Goal: Transaction & Acquisition: Download file/media

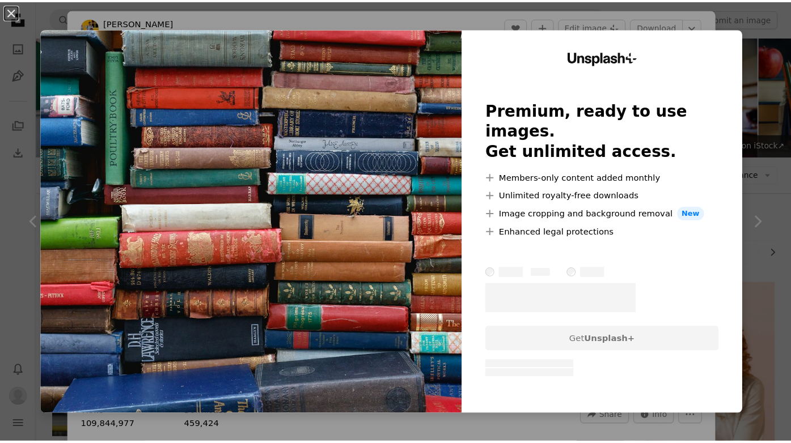
scroll to position [12681, 0]
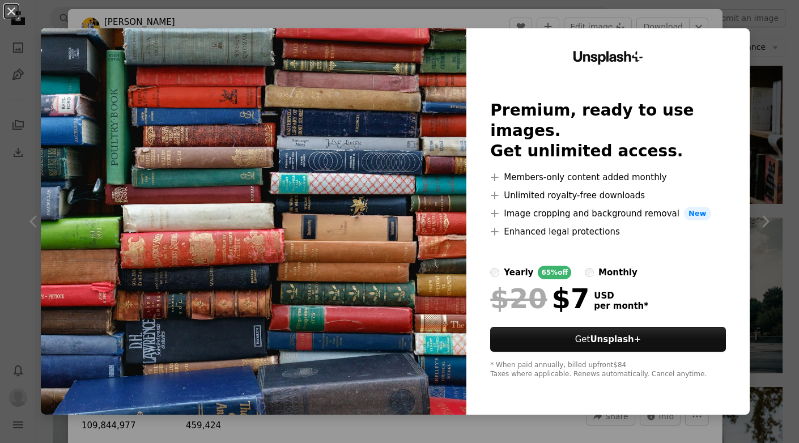
click at [650, 14] on div "An X shape Unsplash+ Premium, ready to use images. Get unlimited access. A plus…" at bounding box center [399, 221] width 799 height 443
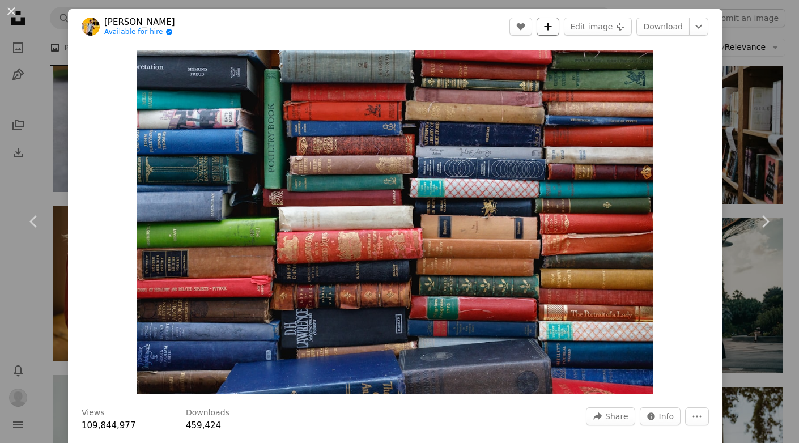
click at [551, 24] on button "A plus sign" at bounding box center [548, 27] width 23 height 18
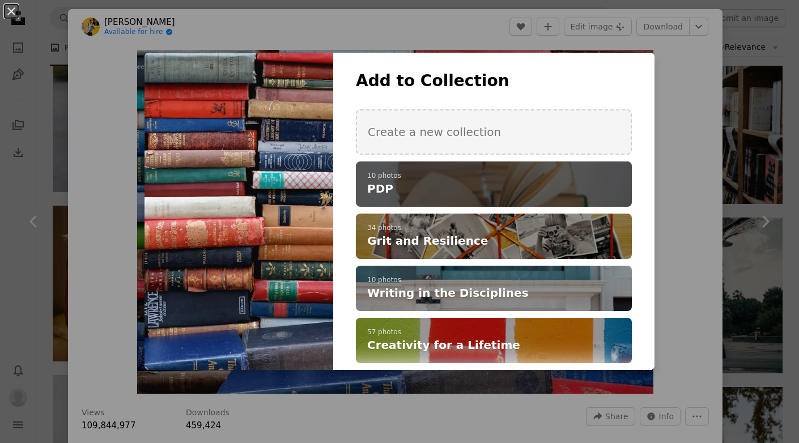
click at [529, 192] on h4 "PDP" at bounding box center [487, 189] width 241 height 16
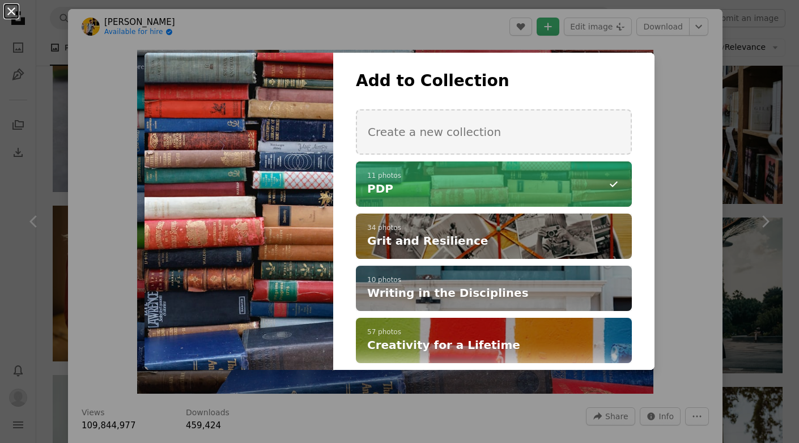
click at [14, 14] on button "An X shape" at bounding box center [12, 12] width 14 height 14
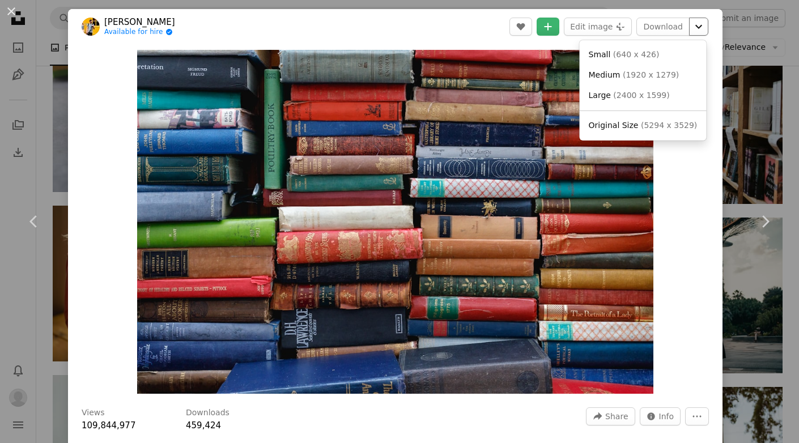
click at [694, 28] on icon "Chevron down" at bounding box center [699, 27] width 18 height 14
click at [674, 91] on link "Large ( 2400 x 1599 )" at bounding box center [644, 96] width 118 height 20
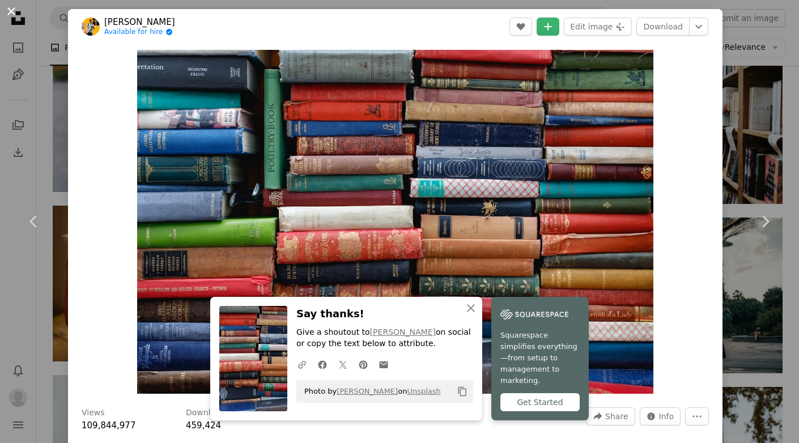
click at [9, 11] on button "An X shape" at bounding box center [12, 12] width 14 height 14
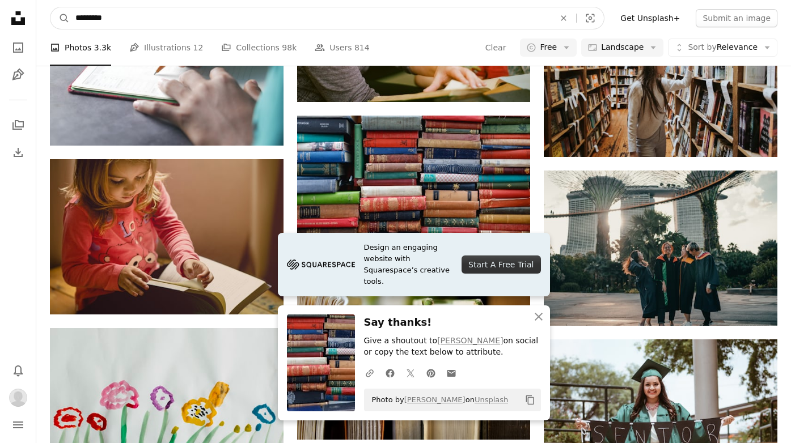
click at [159, 23] on input "*********" at bounding box center [310, 18] width 481 height 22
type input "********"
click button "A magnifying glass" at bounding box center [59, 18] width 19 height 22
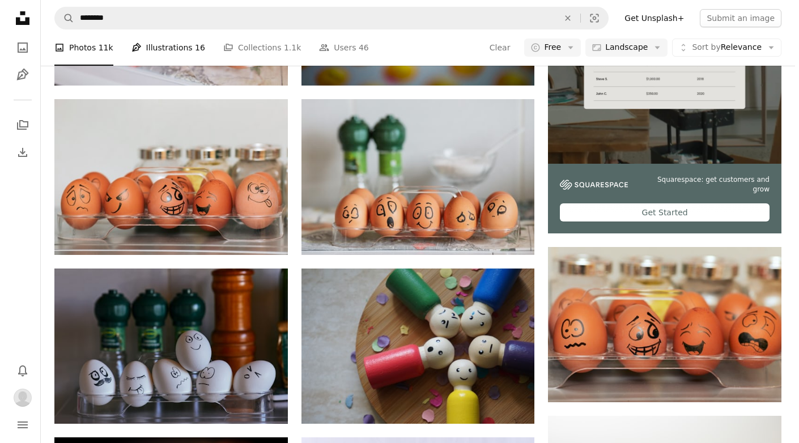
scroll to position [355, 0]
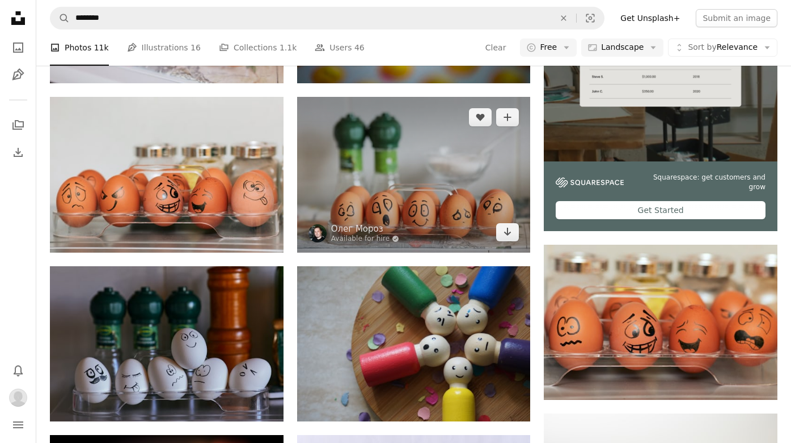
click at [384, 190] on img at bounding box center [414, 174] width 234 height 155
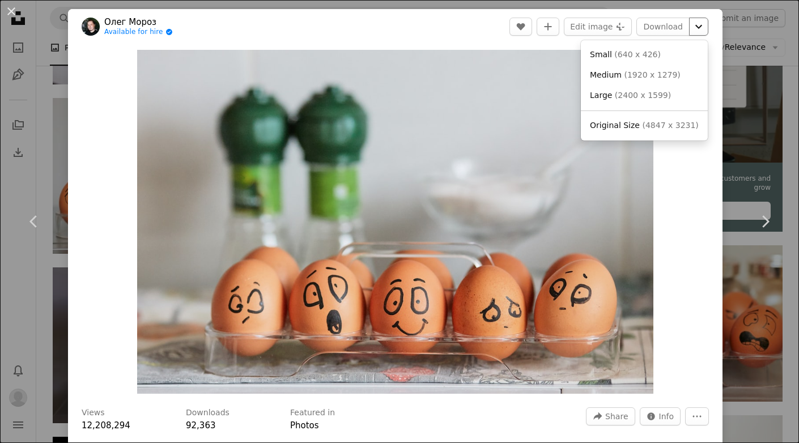
click at [693, 27] on icon "Chevron down" at bounding box center [699, 27] width 18 height 14
click at [633, 81] on span "Medium ( 1920 x 1279 )" at bounding box center [635, 75] width 91 height 11
